Goal: Transaction & Acquisition: Purchase product/service

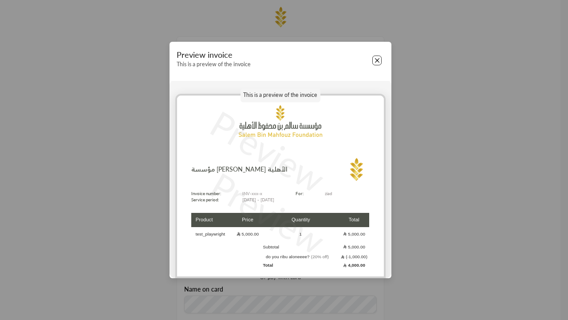
click at [377, 60] on button "Close" at bounding box center [378, 61] width 10 height 10
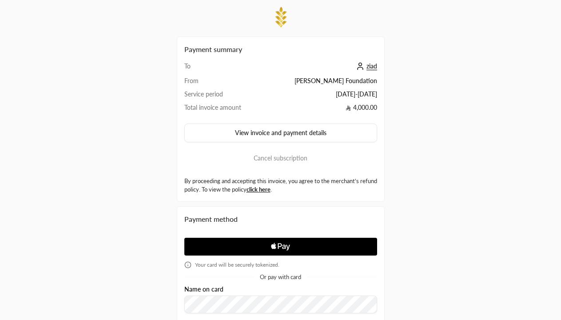
scroll to position [151, 0]
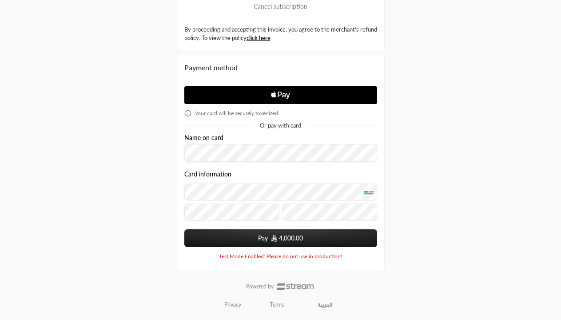
click at [280, 238] on span "4,000.00" at bounding box center [291, 238] width 24 height 9
